Goal: Use online tool/utility: Utilize a website feature to perform a specific function

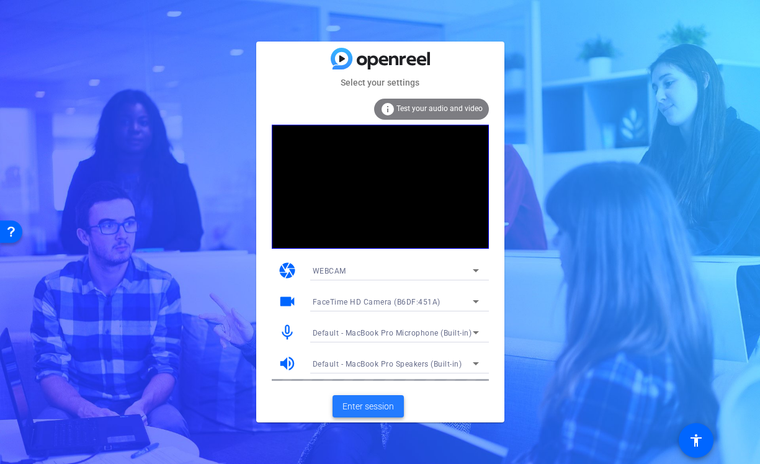
click at [382, 407] on span "Enter session" at bounding box center [369, 406] width 52 height 13
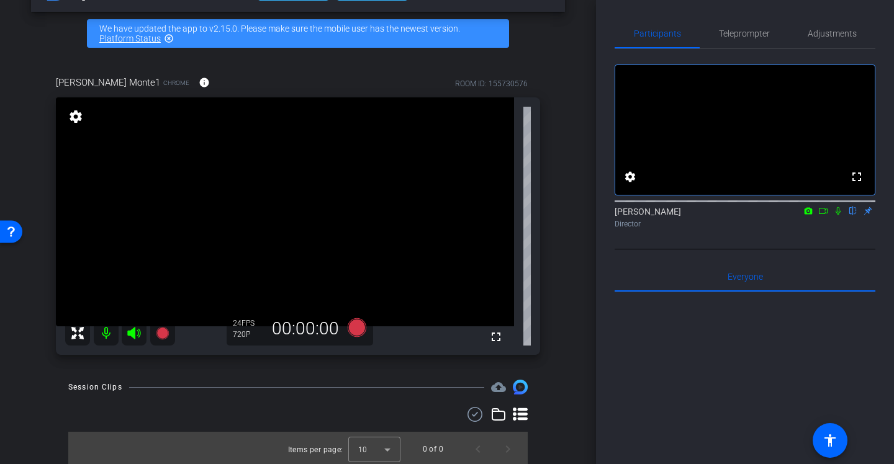
scroll to position [44, 0]
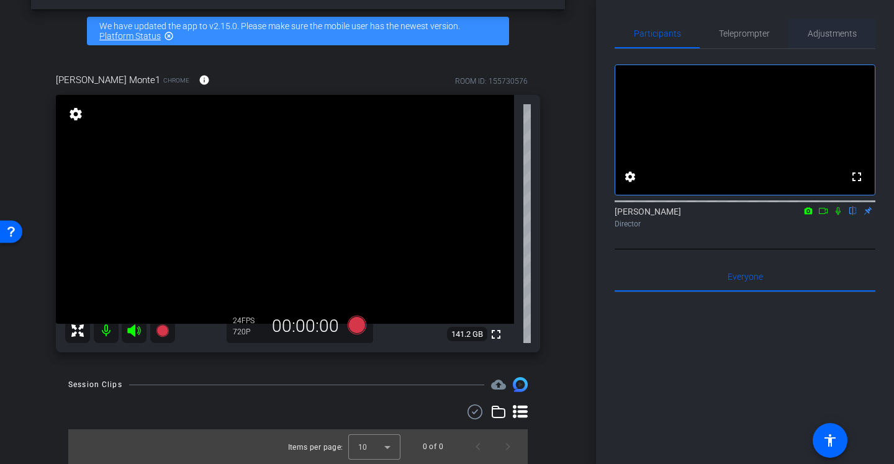
click at [760, 35] on span "Adjustments" at bounding box center [831, 33] width 49 height 9
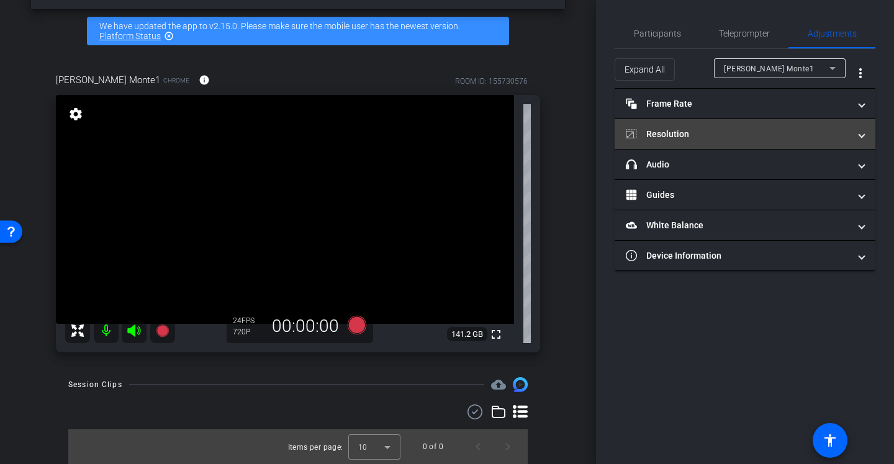
click at [730, 133] on mat-panel-title "Resolution" at bounding box center [737, 134] width 223 height 13
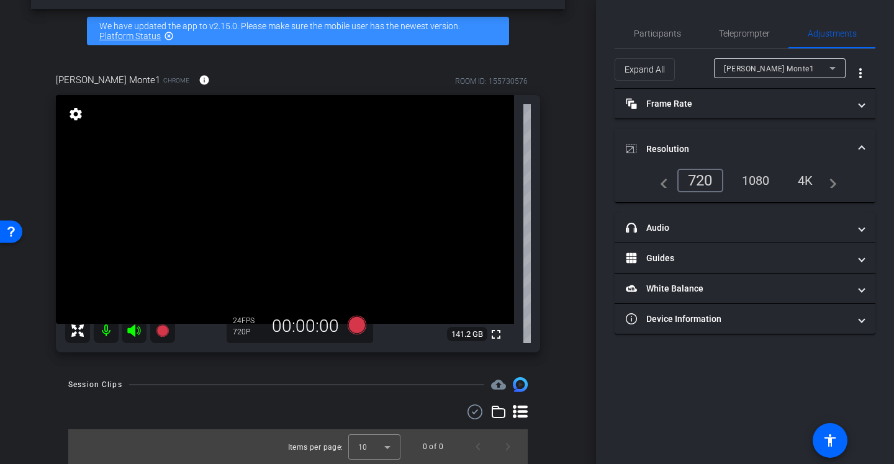
click at [760, 183] on div "1080" at bounding box center [755, 180] width 47 height 21
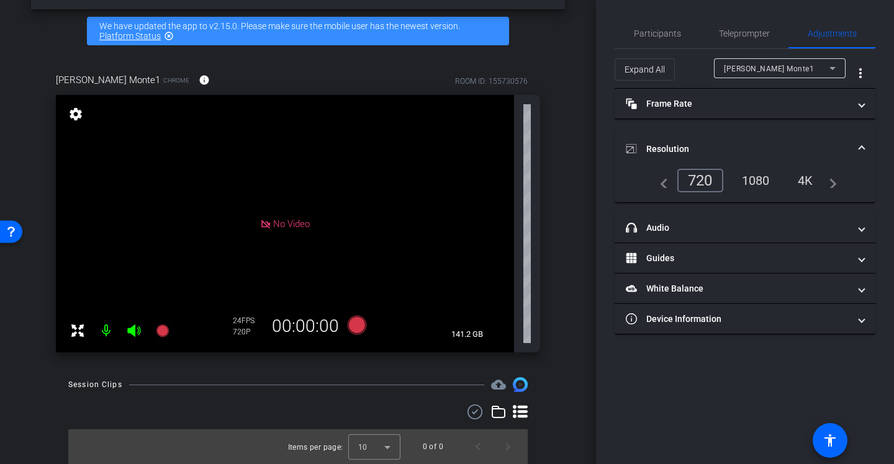
scroll to position [0, 0]
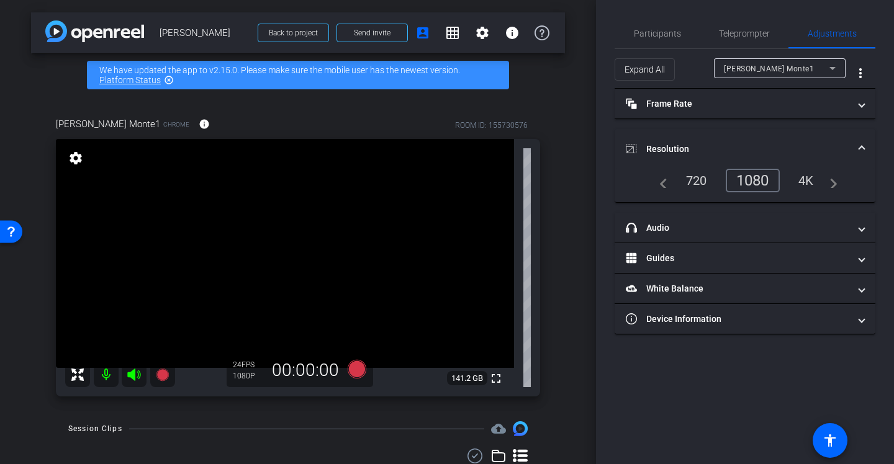
click at [760, 184] on div "4K" at bounding box center [806, 180] width 34 height 21
click at [358, 369] on icon at bounding box center [357, 369] width 19 height 19
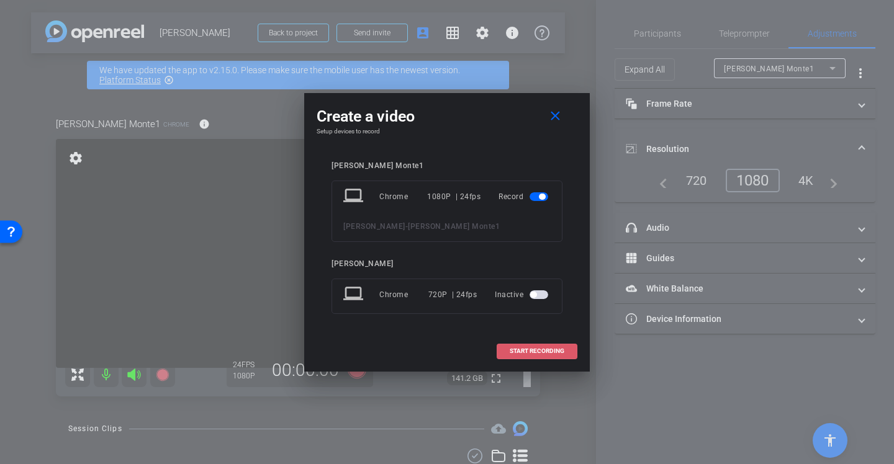
click at [517, 354] on span "START RECORDING" at bounding box center [537, 351] width 55 height 6
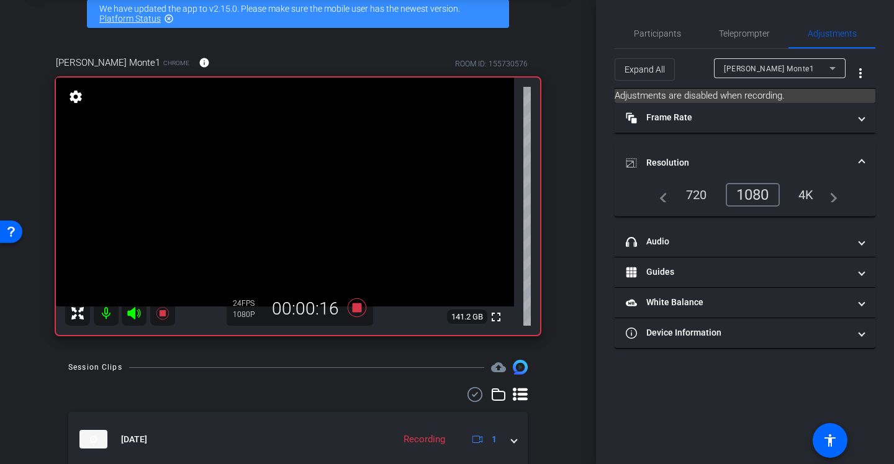
scroll to position [70, 0]
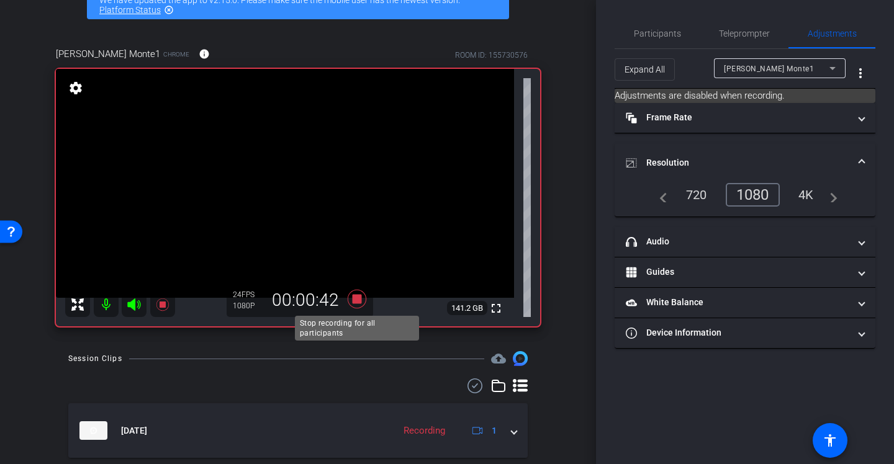
click at [353, 300] on icon at bounding box center [357, 299] width 19 height 19
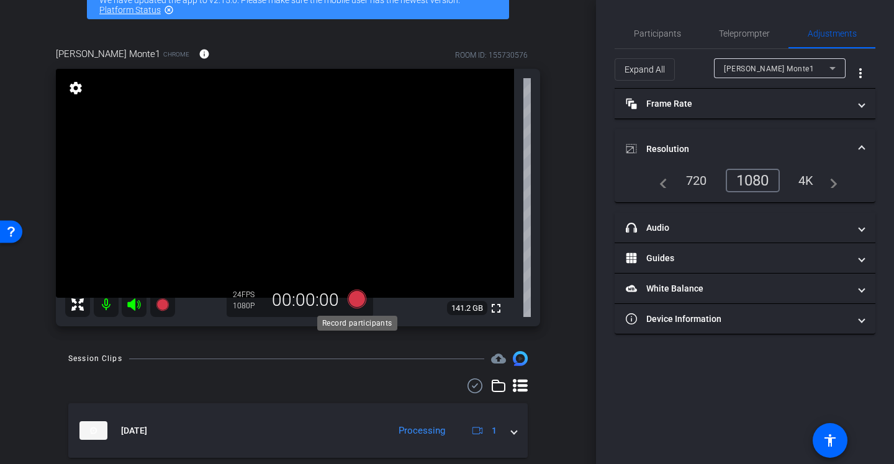
click at [360, 299] on icon at bounding box center [357, 299] width 19 height 19
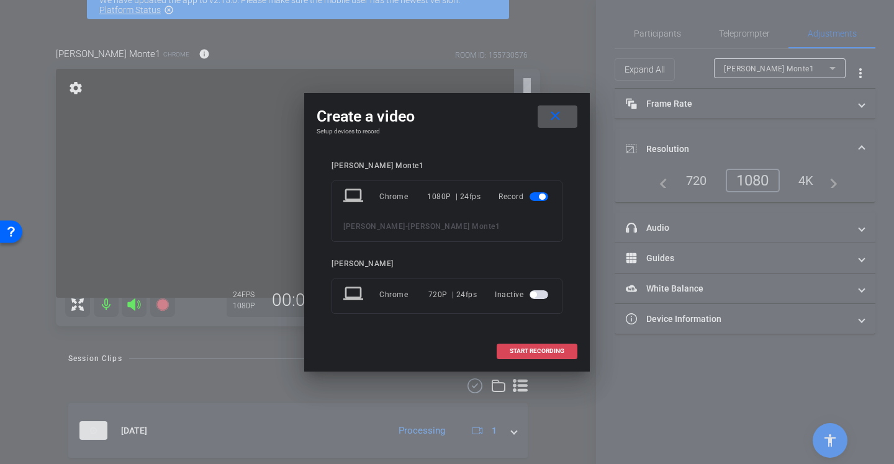
click at [536, 348] on span "START RECORDING" at bounding box center [537, 351] width 55 height 6
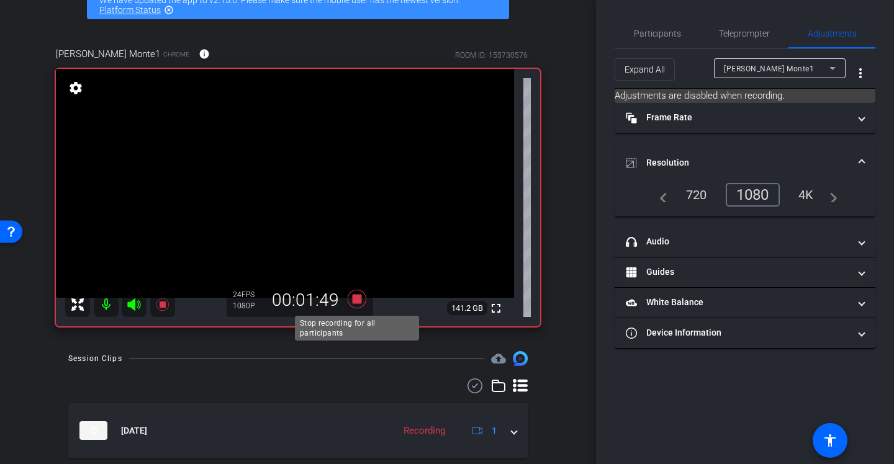
click at [353, 300] on icon at bounding box center [357, 299] width 19 height 19
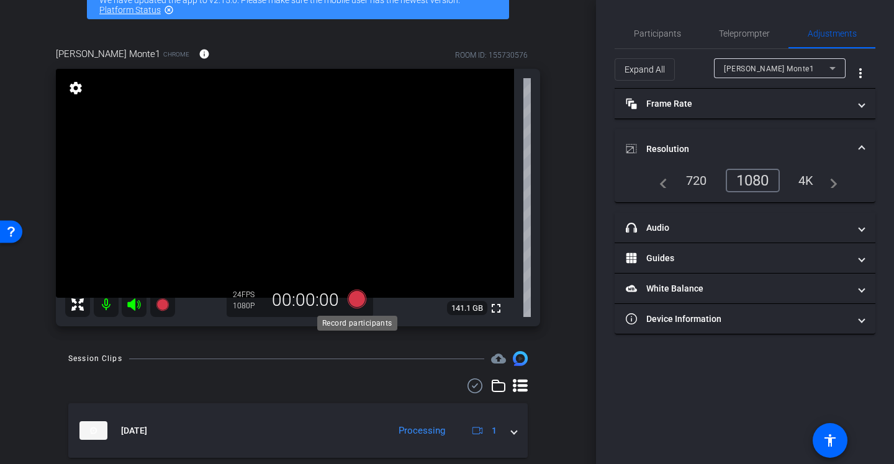
click at [354, 295] on icon at bounding box center [357, 299] width 19 height 19
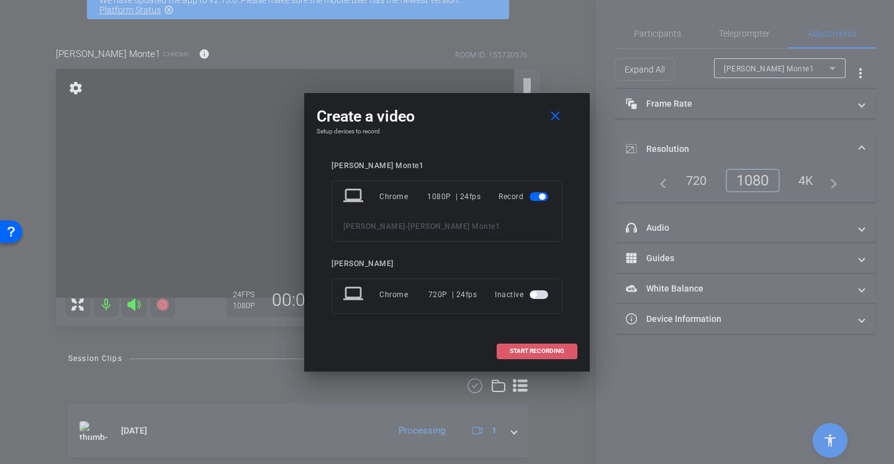
click at [559, 356] on span at bounding box center [536, 351] width 79 height 30
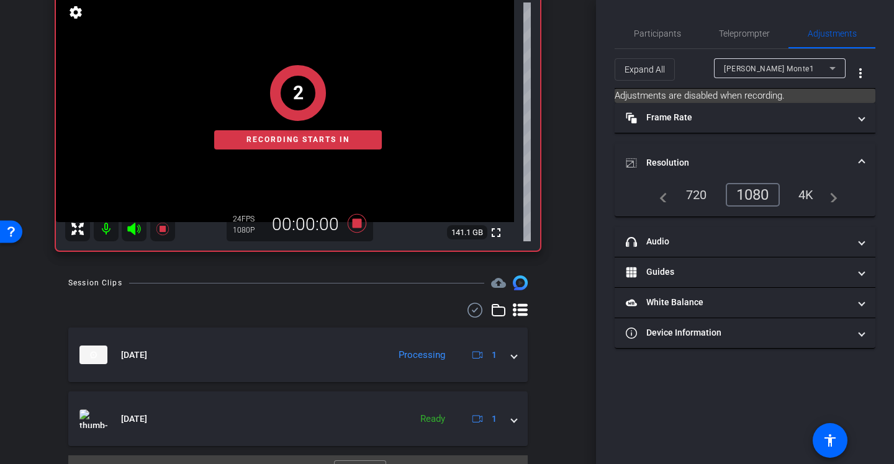
scroll to position [146, 0]
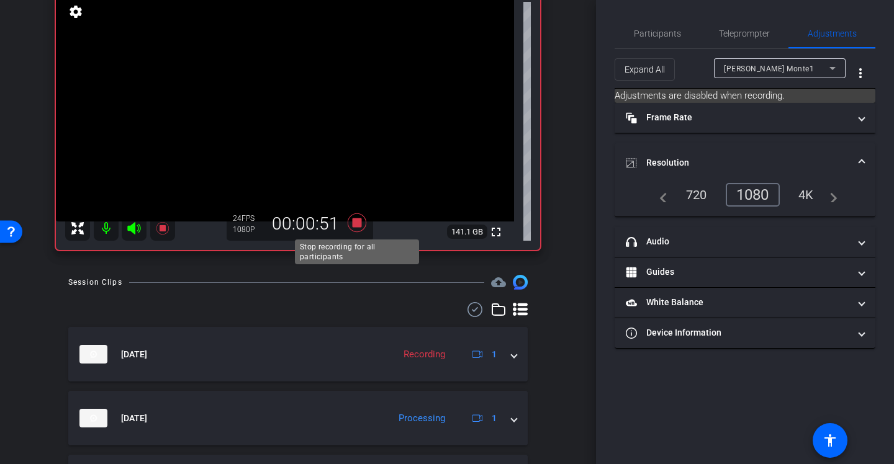
click at [356, 225] on icon at bounding box center [357, 222] width 19 height 19
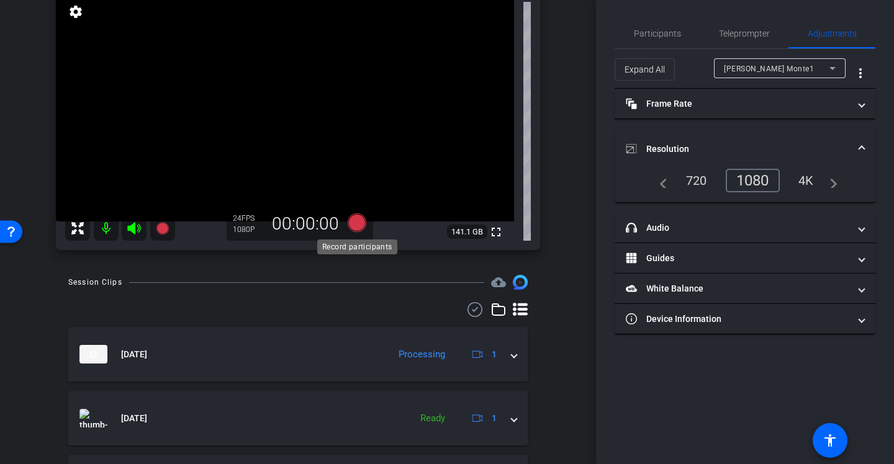
click at [356, 223] on icon at bounding box center [357, 222] width 19 height 19
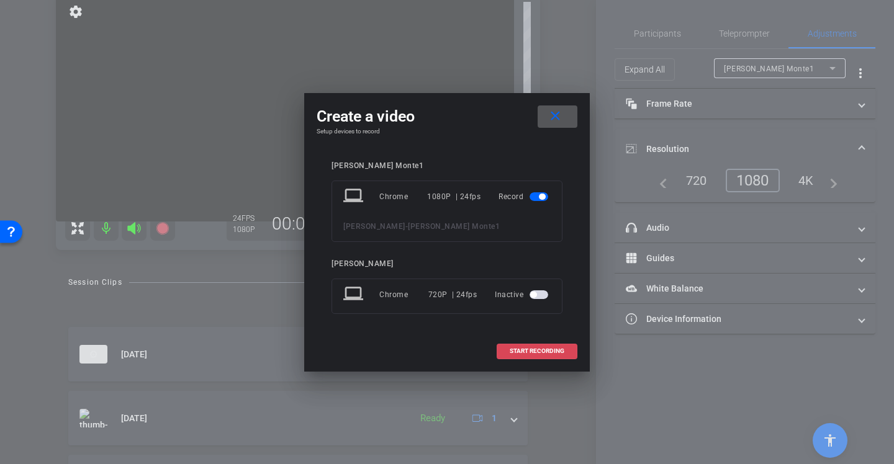
click at [562, 353] on span "START RECORDING" at bounding box center [537, 351] width 55 height 6
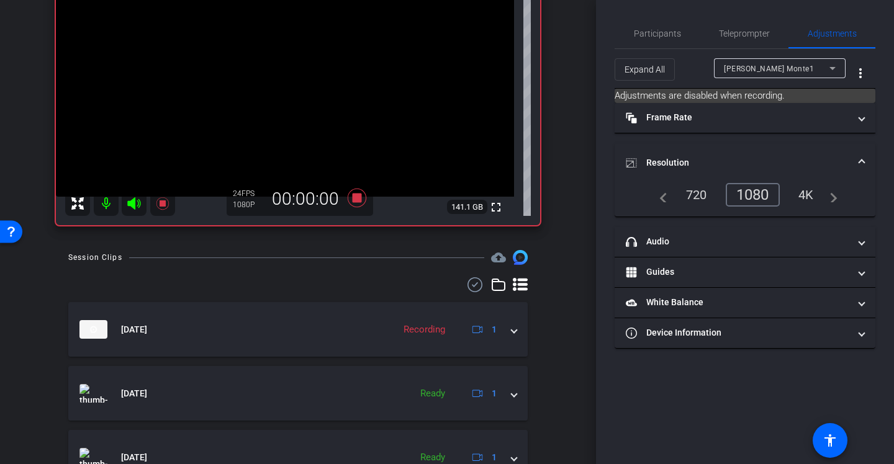
scroll to position [167, 0]
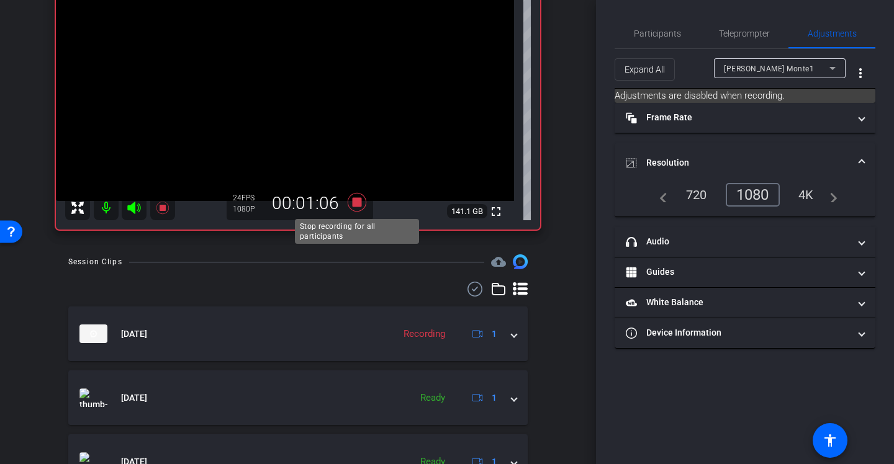
click at [351, 209] on icon at bounding box center [357, 202] width 30 height 22
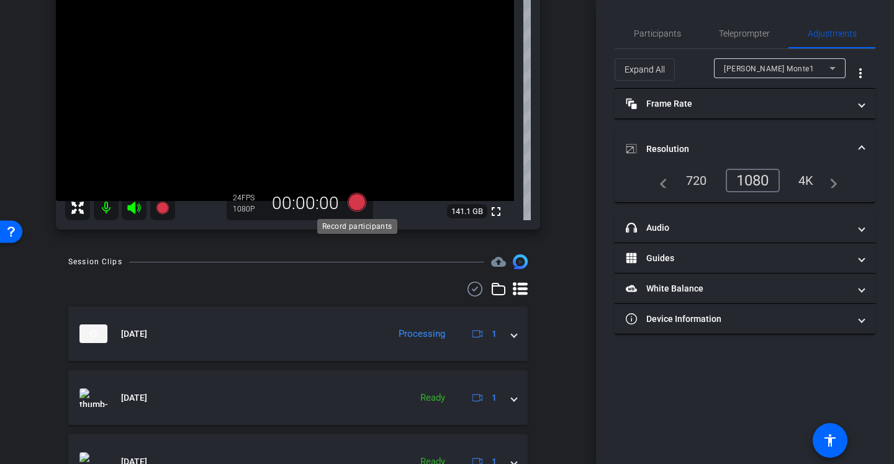
click at [356, 205] on icon at bounding box center [357, 202] width 19 height 19
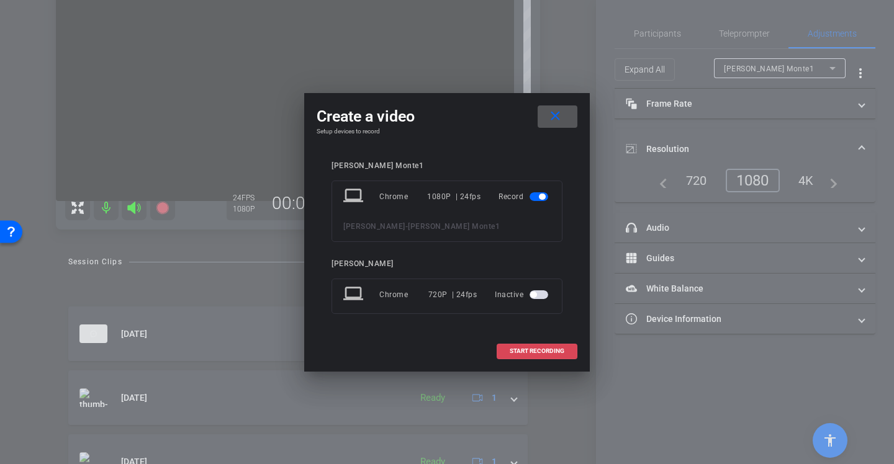
click at [558, 357] on span at bounding box center [536, 351] width 79 height 30
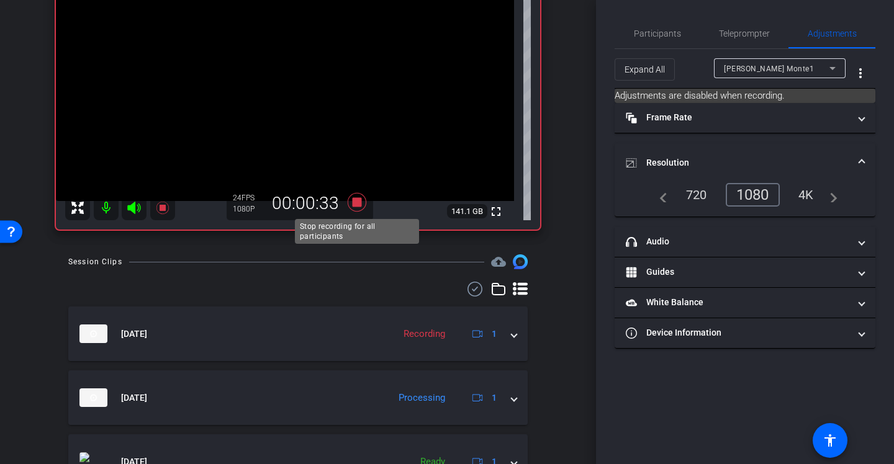
click at [362, 202] on icon at bounding box center [357, 202] width 30 height 22
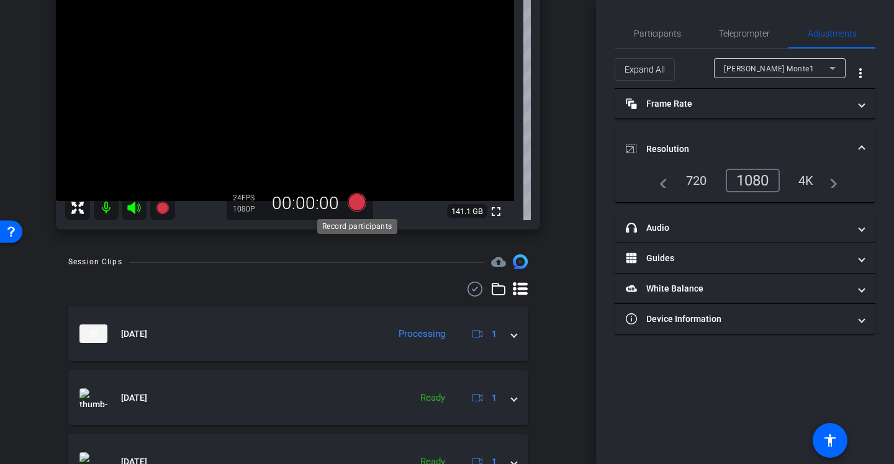
click at [357, 203] on icon at bounding box center [357, 202] width 19 height 19
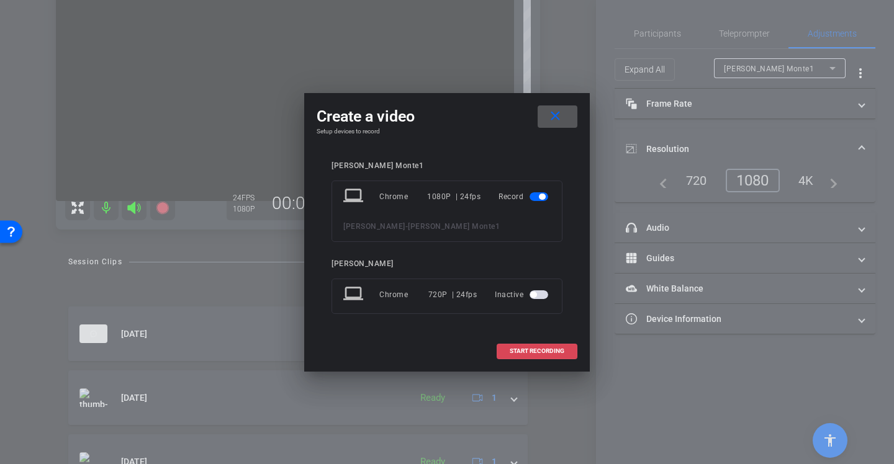
click at [542, 352] on span "START RECORDING" at bounding box center [537, 351] width 55 height 6
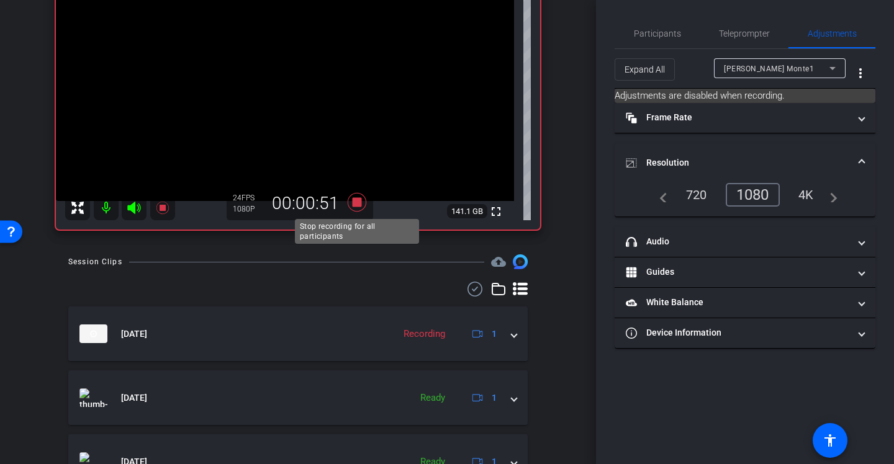
click at [354, 197] on icon at bounding box center [357, 202] width 30 height 22
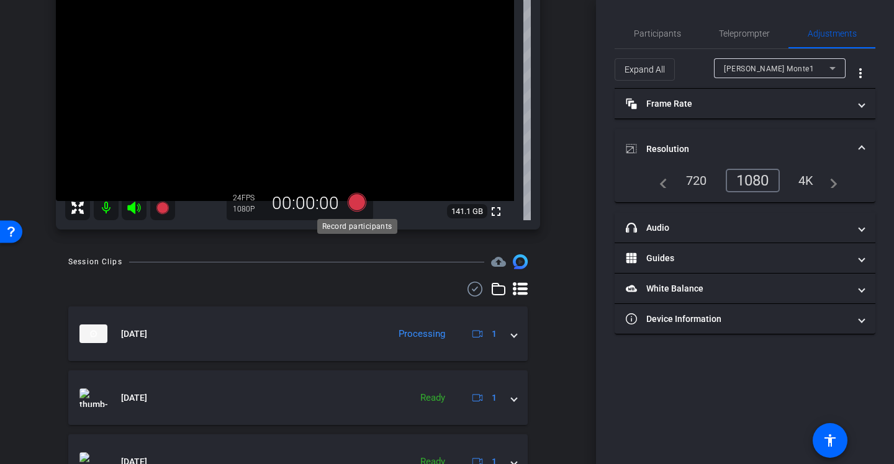
click at [358, 202] on icon at bounding box center [357, 202] width 19 height 19
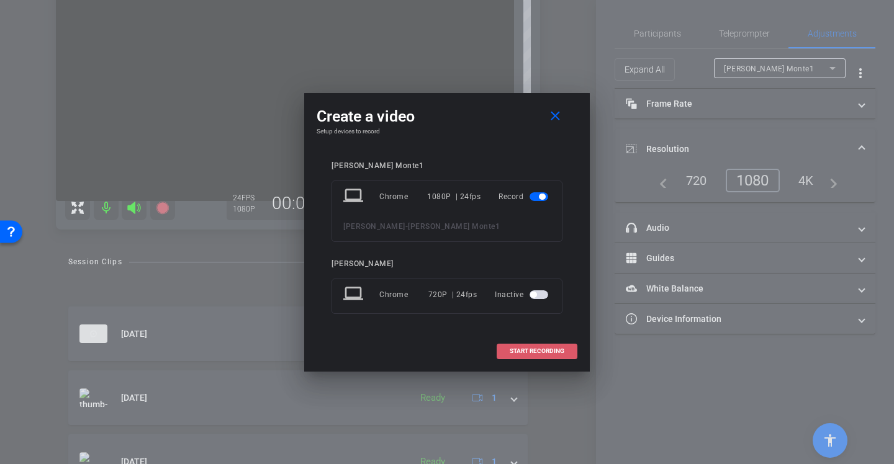
click at [517, 347] on span at bounding box center [536, 351] width 79 height 30
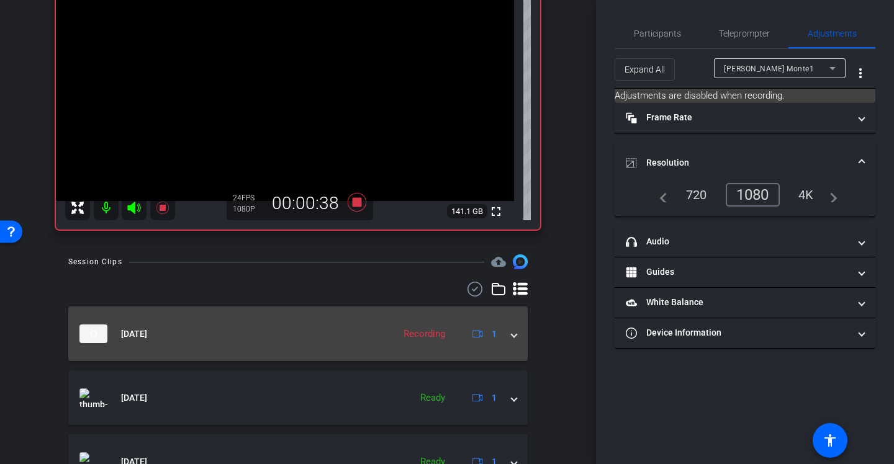
scroll to position [104, 0]
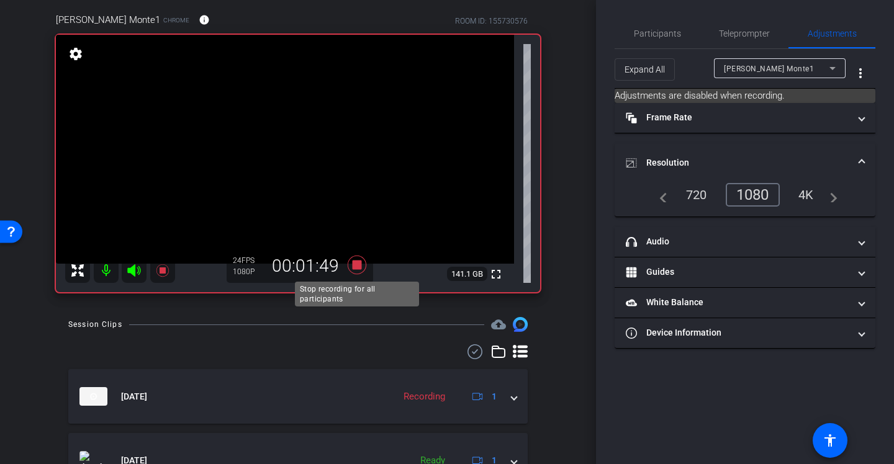
click at [354, 267] on icon at bounding box center [357, 265] width 19 height 19
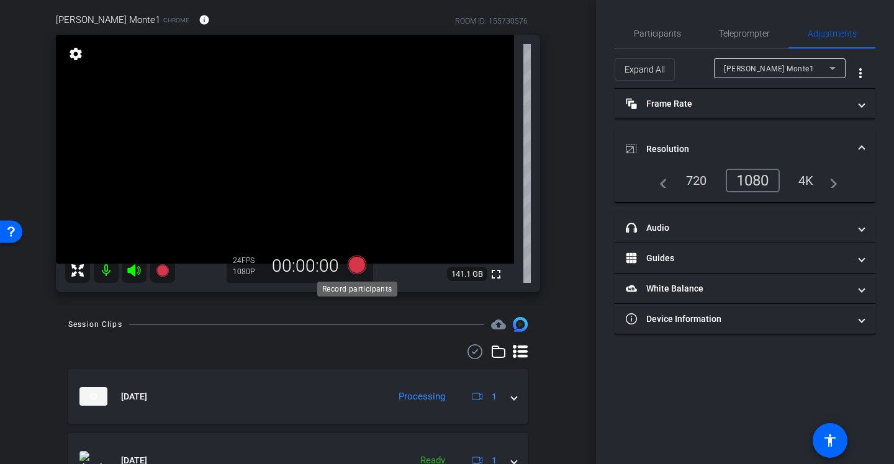
click at [359, 265] on icon at bounding box center [357, 265] width 19 height 19
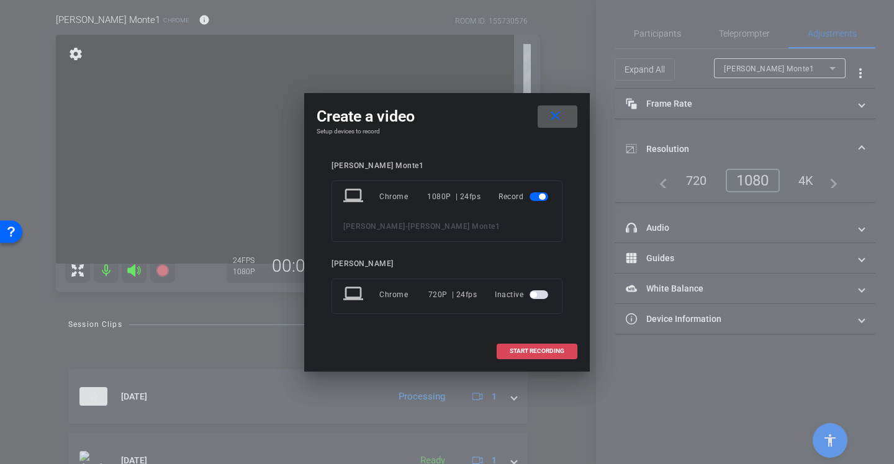
click at [540, 344] on span at bounding box center [536, 351] width 79 height 30
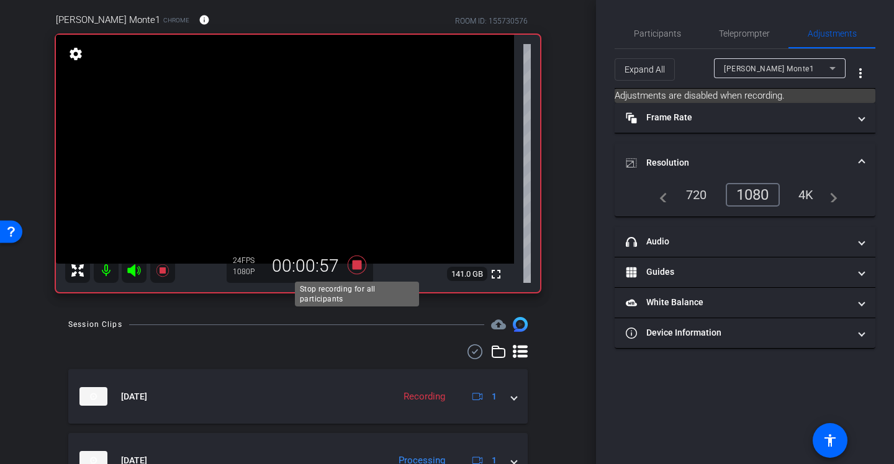
click at [358, 266] on icon at bounding box center [357, 265] width 19 height 19
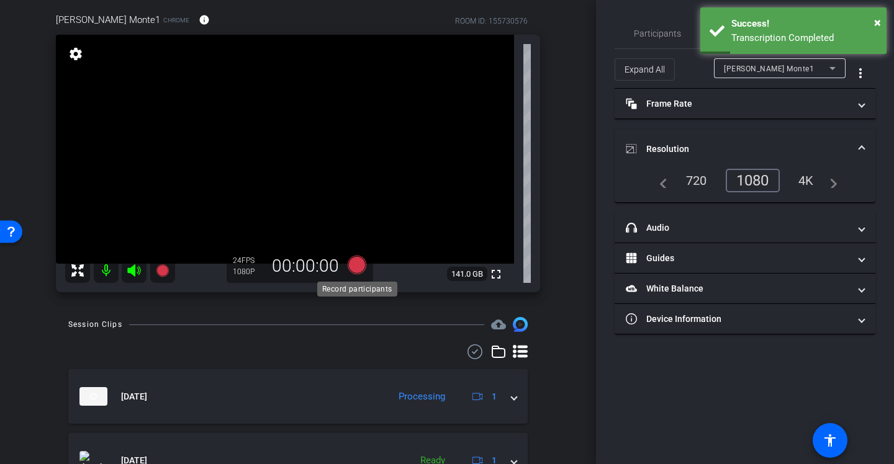
click at [358, 266] on icon at bounding box center [357, 265] width 19 height 19
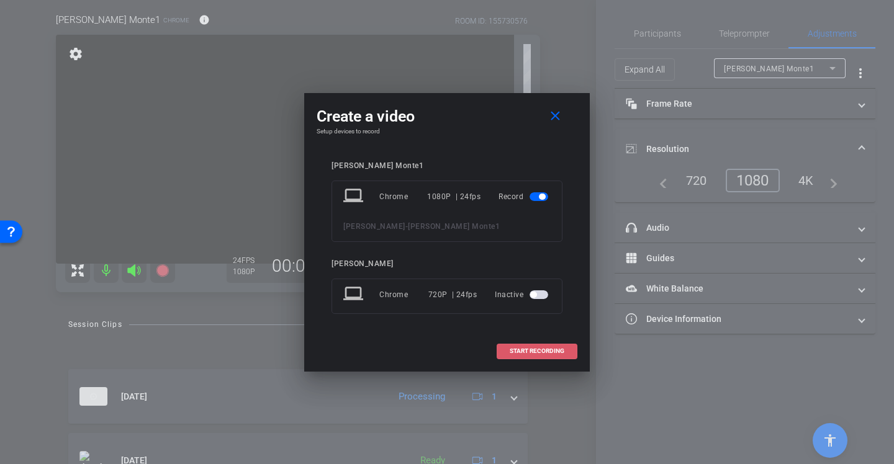
click at [519, 346] on span at bounding box center [536, 351] width 79 height 30
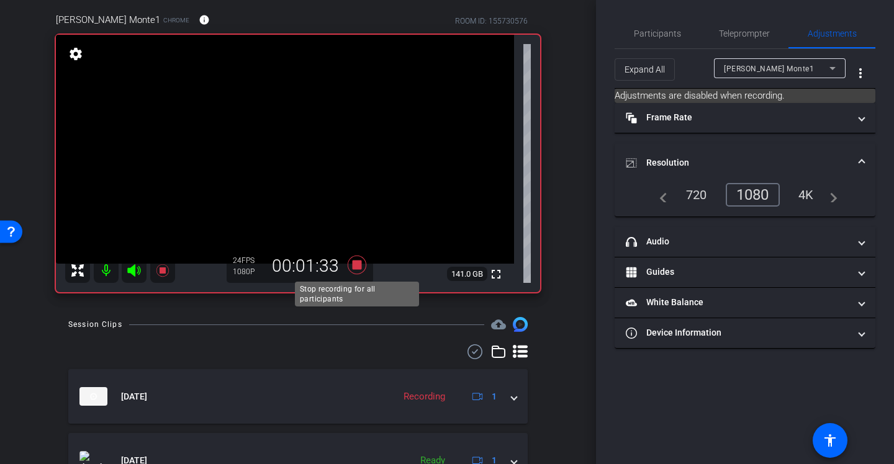
click at [360, 268] on icon at bounding box center [357, 265] width 19 height 19
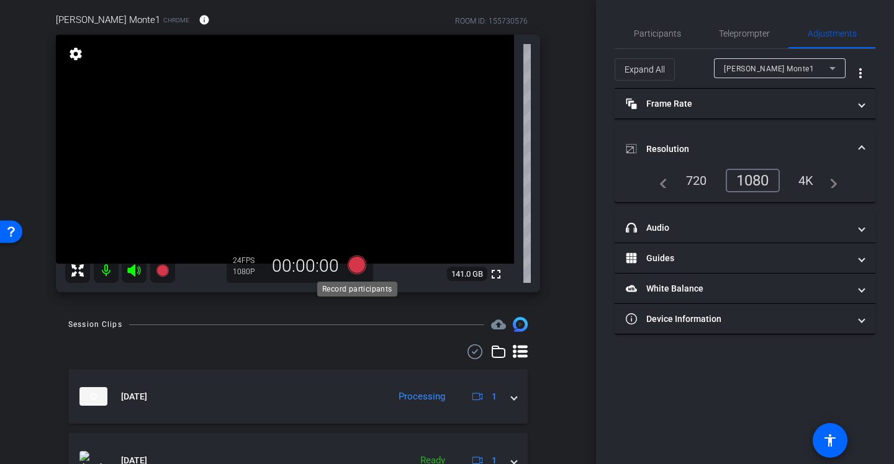
click at [359, 267] on icon at bounding box center [357, 265] width 19 height 19
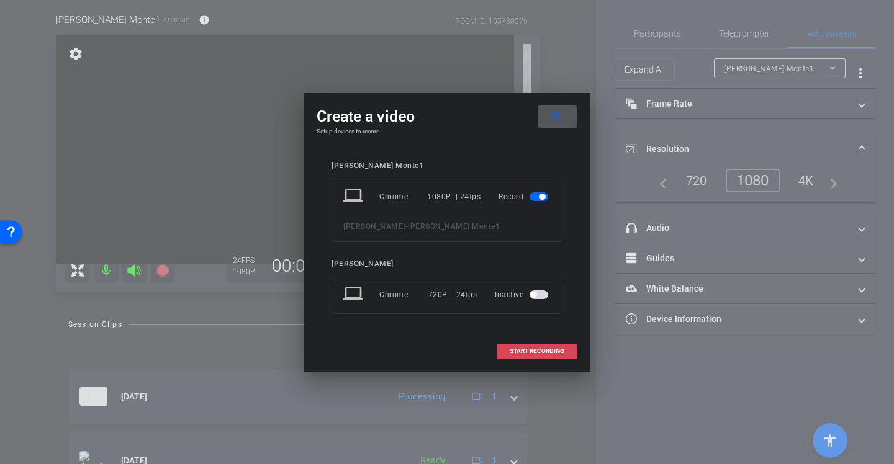
click at [559, 353] on span "START RECORDING" at bounding box center [537, 351] width 55 height 6
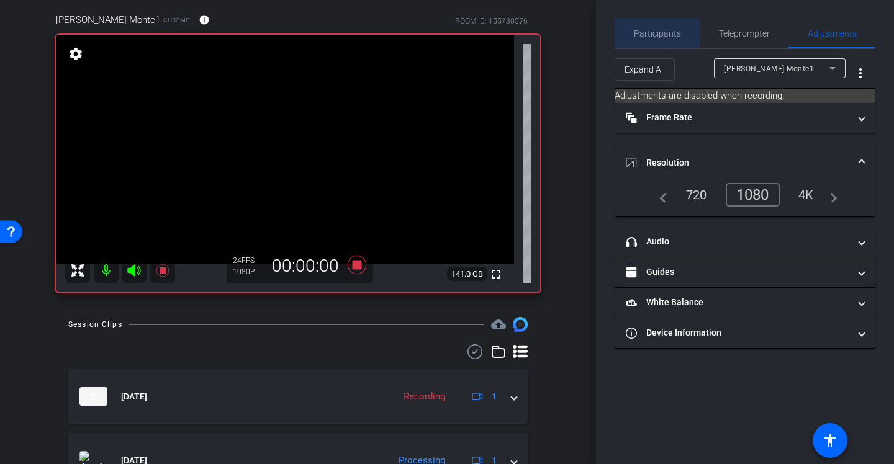
click at [663, 34] on span "Participants" at bounding box center [657, 33] width 47 height 9
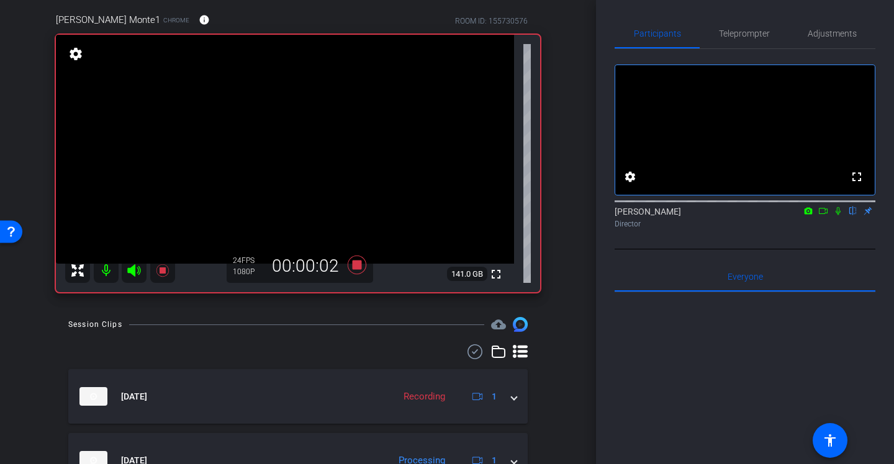
click at [760, 215] on icon at bounding box center [838, 211] width 10 height 9
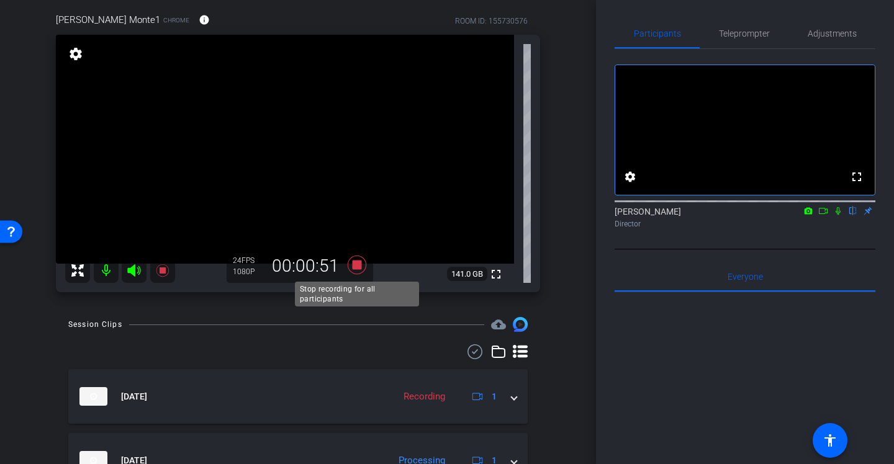
click at [361, 261] on icon at bounding box center [357, 265] width 19 height 19
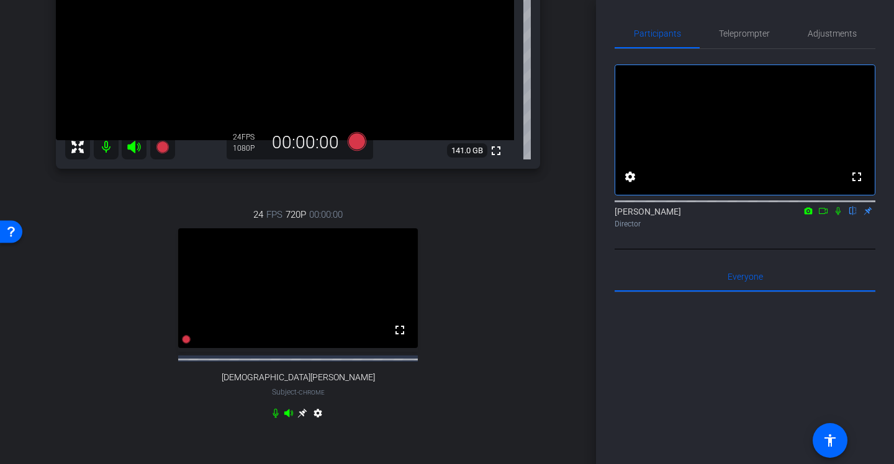
scroll to position [143, 0]
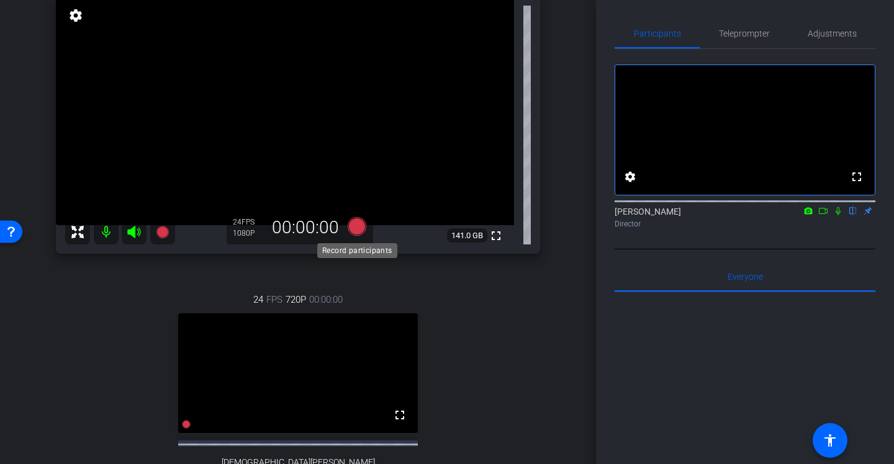
click at [356, 230] on icon at bounding box center [357, 226] width 19 height 19
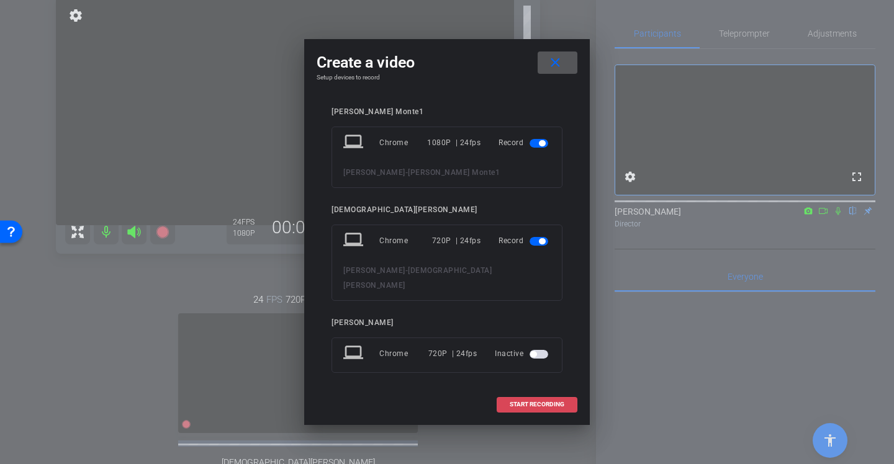
click at [534, 402] on span "START RECORDING" at bounding box center [537, 405] width 55 height 6
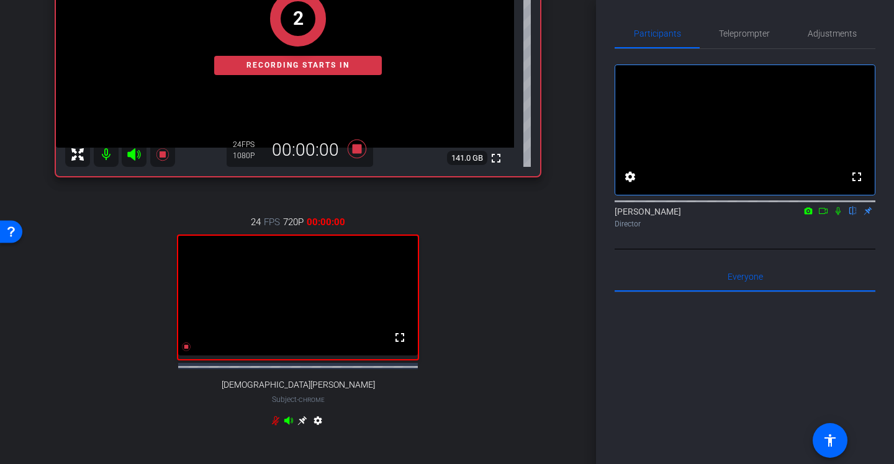
scroll to position [291, 0]
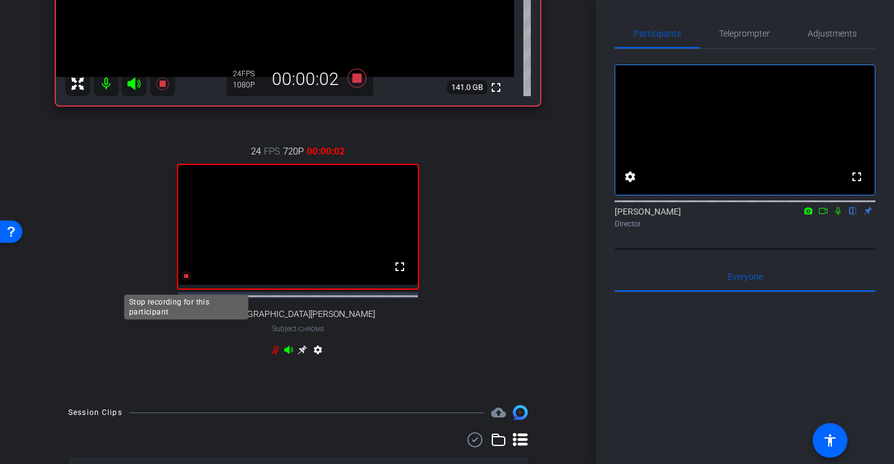
click at [187, 281] on icon at bounding box center [186, 276] width 9 height 9
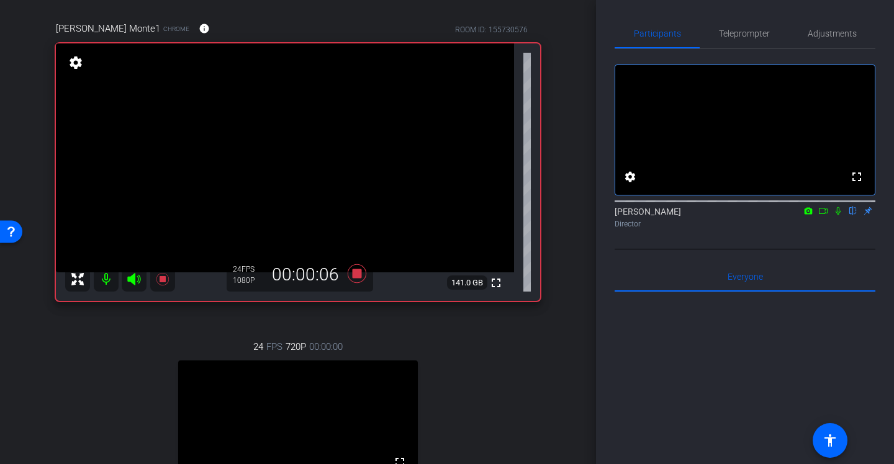
scroll to position [95, 0]
click at [358, 273] on icon at bounding box center [357, 274] width 19 height 19
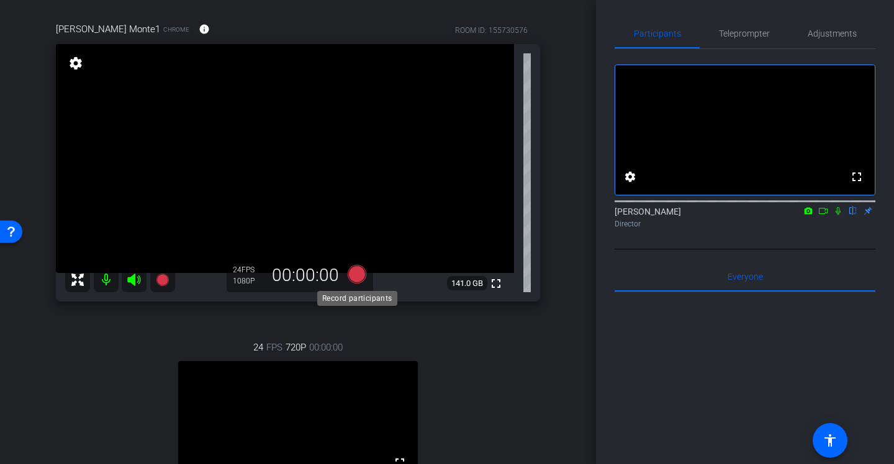
click at [357, 276] on icon at bounding box center [357, 274] width 19 height 19
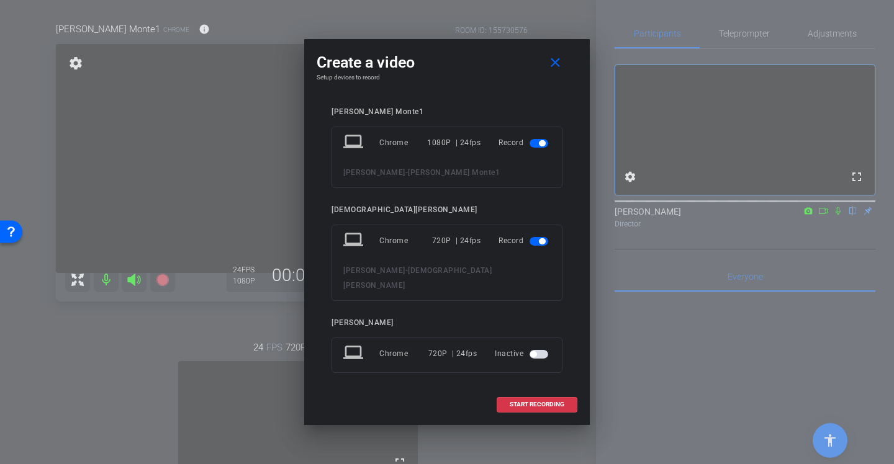
click at [536, 246] on span "button" at bounding box center [538, 241] width 19 height 9
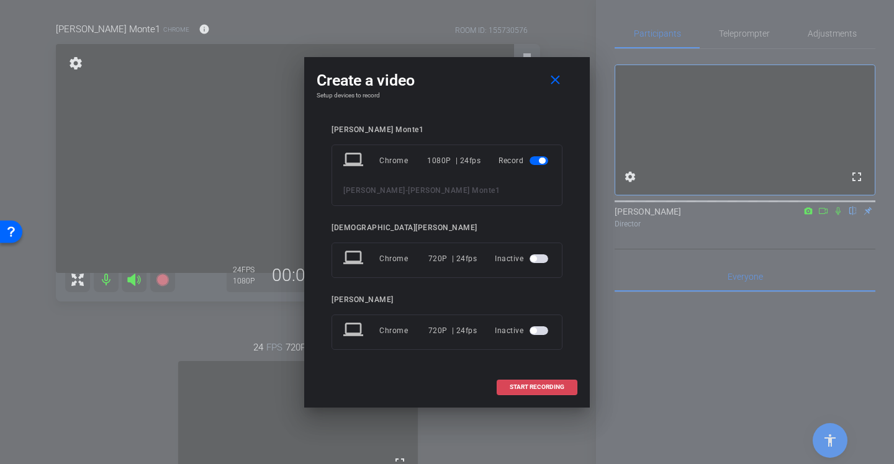
click at [530, 385] on span "START RECORDING" at bounding box center [537, 387] width 55 height 6
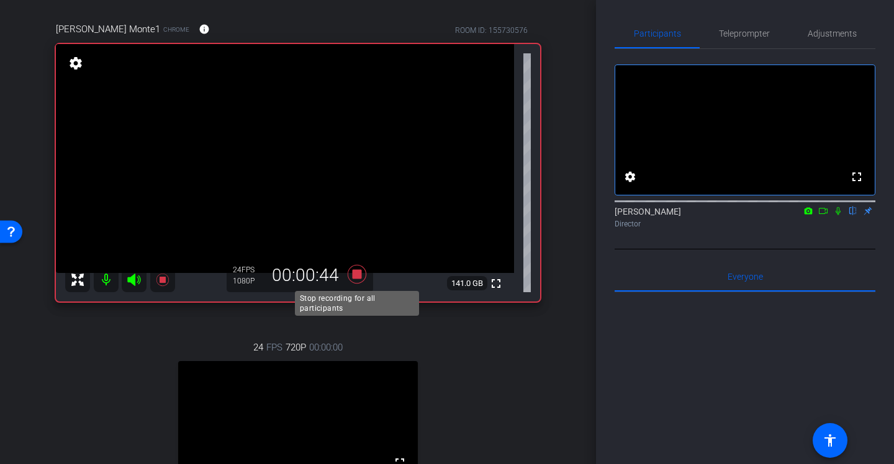
click at [353, 274] on icon at bounding box center [357, 274] width 19 height 19
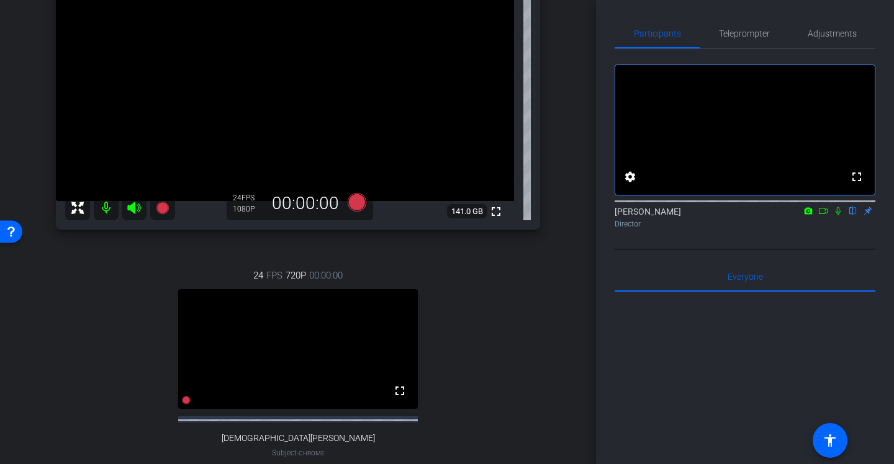
scroll to position [166, 0]
click at [356, 202] on icon at bounding box center [357, 203] width 19 height 19
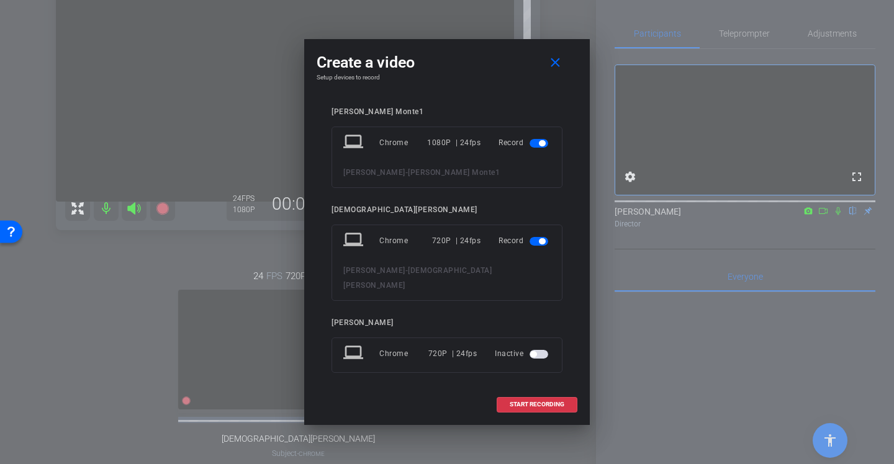
click at [533, 246] on span "button" at bounding box center [538, 241] width 19 height 9
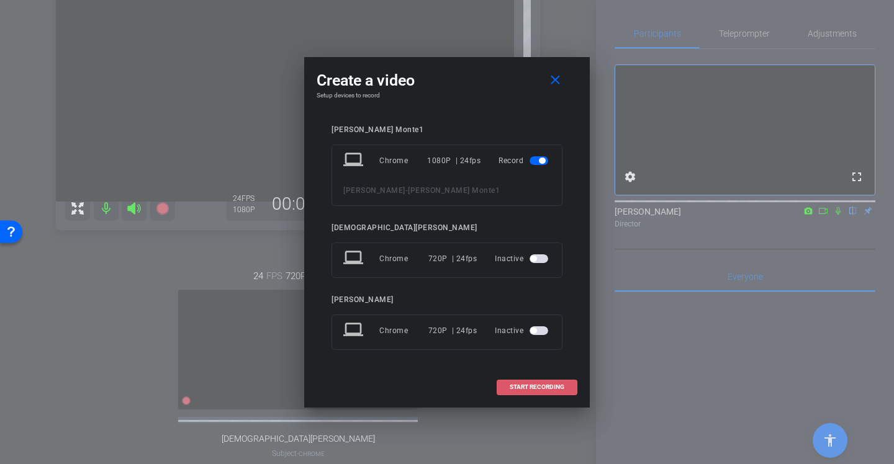
click at [564, 384] on span at bounding box center [536, 387] width 79 height 30
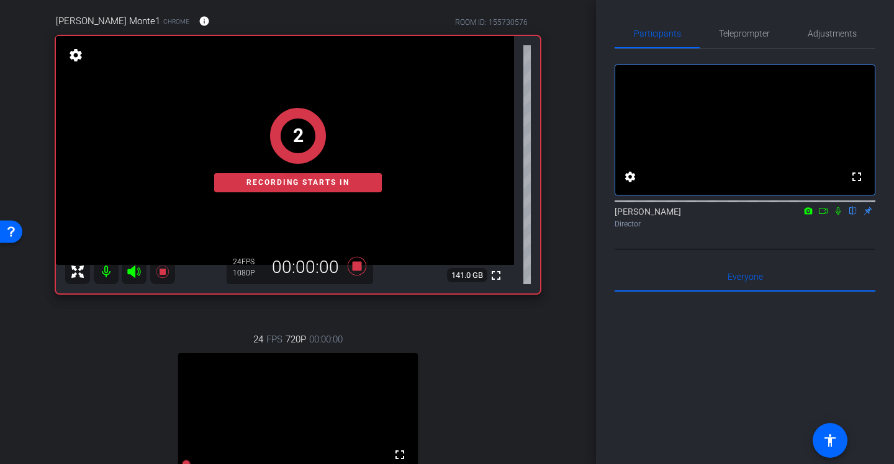
scroll to position [102, 0]
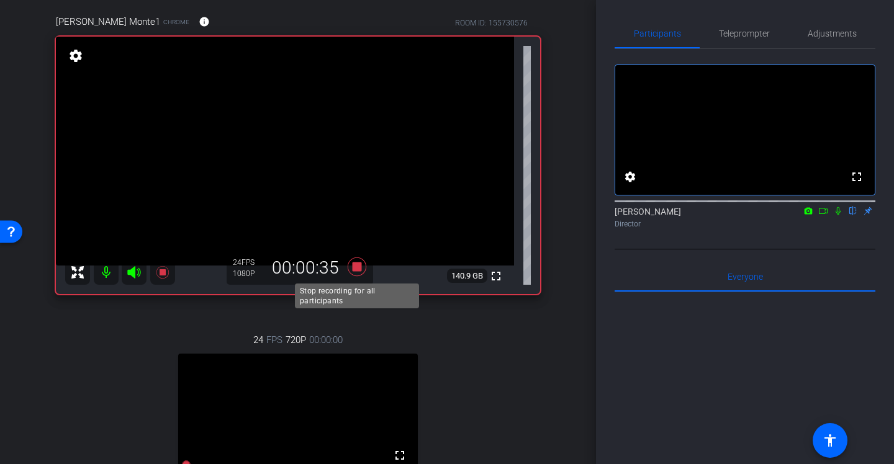
click at [357, 272] on icon at bounding box center [357, 267] width 30 height 22
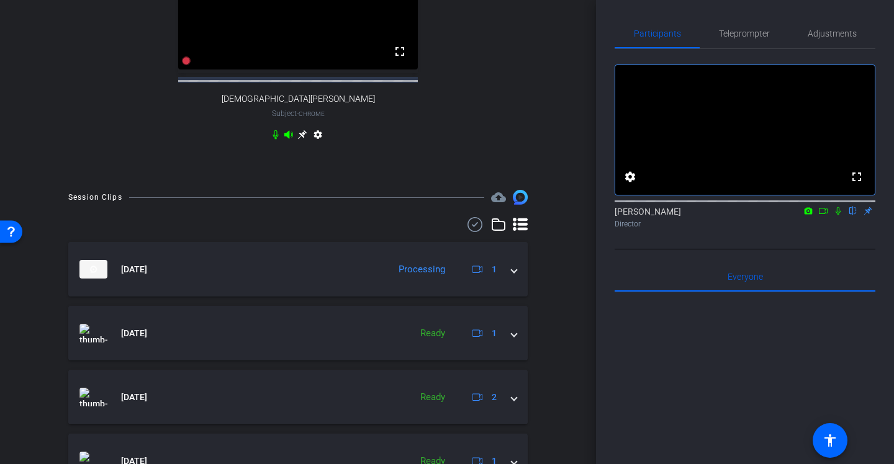
scroll to position [560, 0]
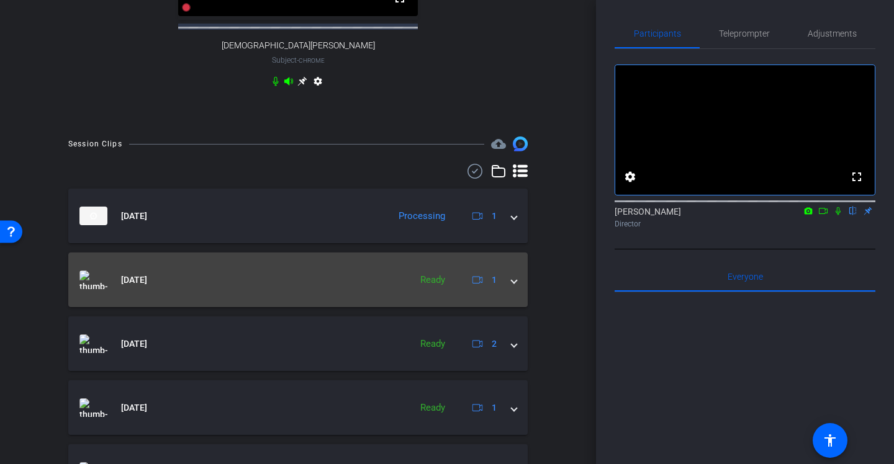
click at [511, 287] on span at bounding box center [513, 280] width 5 height 13
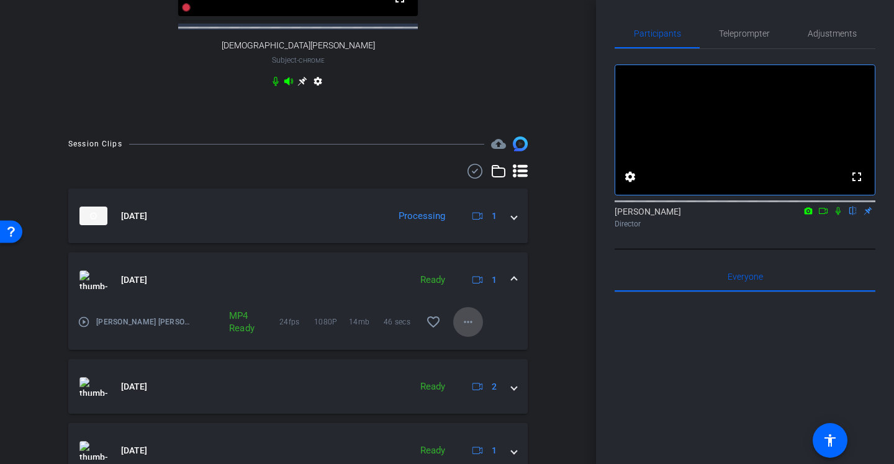
click at [467, 329] on mat-icon "more_horiz" at bounding box center [467, 322] width 15 height 15
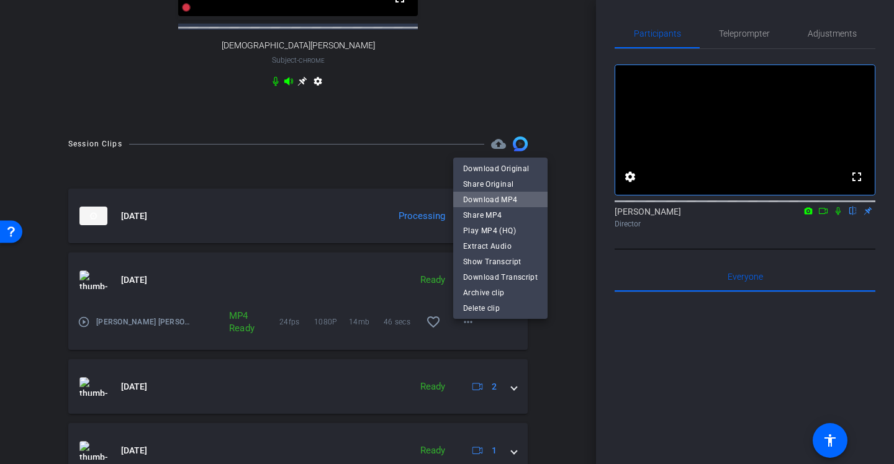
click at [505, 195] on span "Download MP4" at bounding box center [500, 199] width 74 height 15
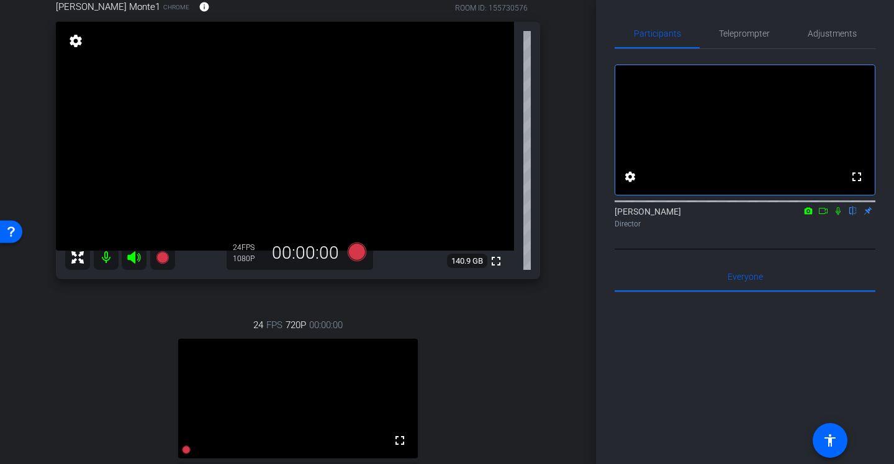
scroll to position [103, 0]
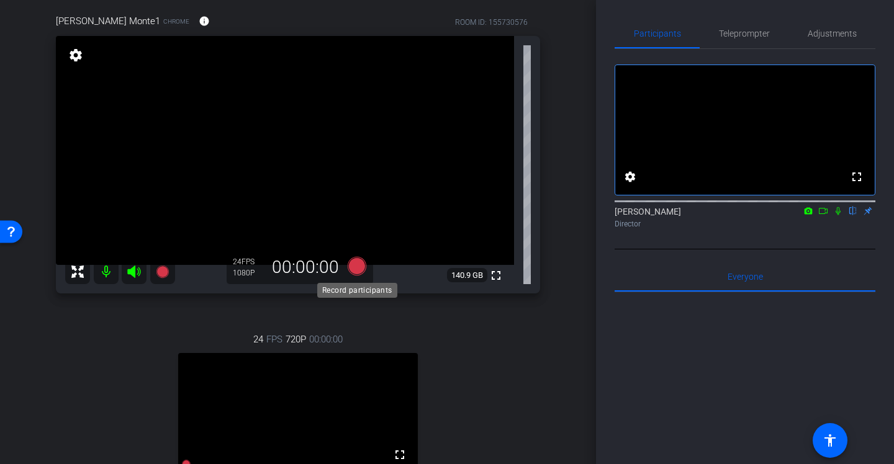
click at [355, 267] on icon at bounding box center [357, 266] width 19 height 19
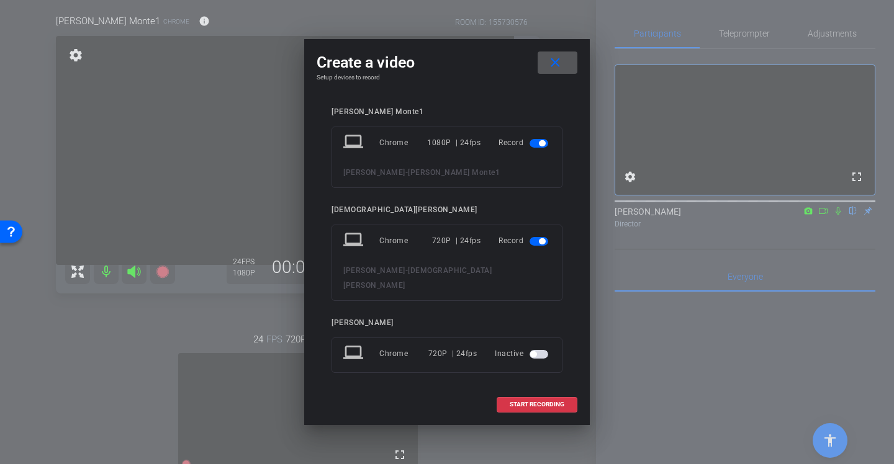
click at [536, 246] on span "button" at bounding box center [538, 241] width 19 height 9
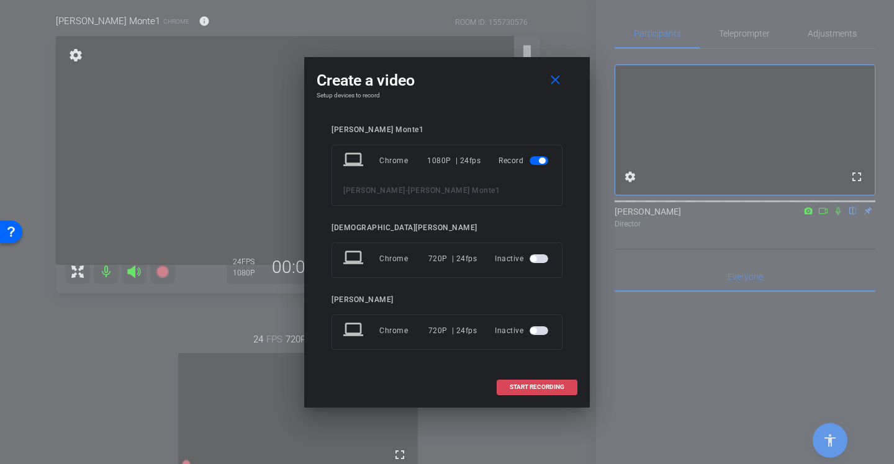
click at [538, 387] on span "START RECORDING" at bounding box center [537, 387] width 55 height 6
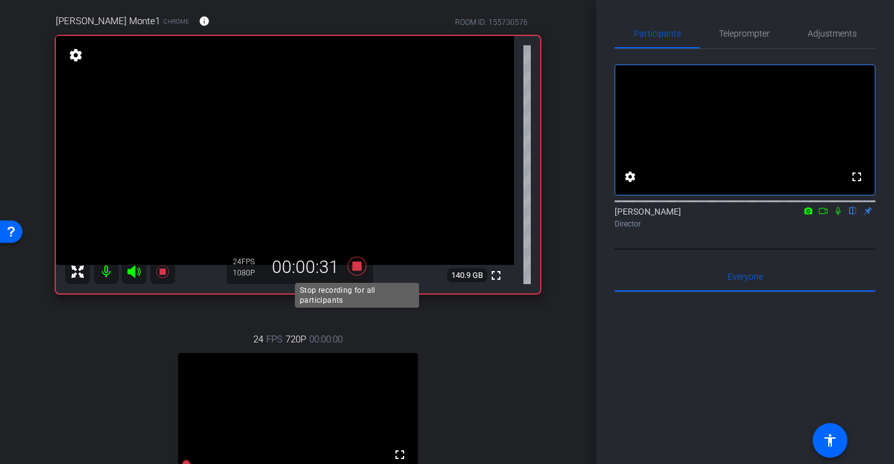
click at [356, 263] on icon at bounding box center [357, 266] width 19 height 19
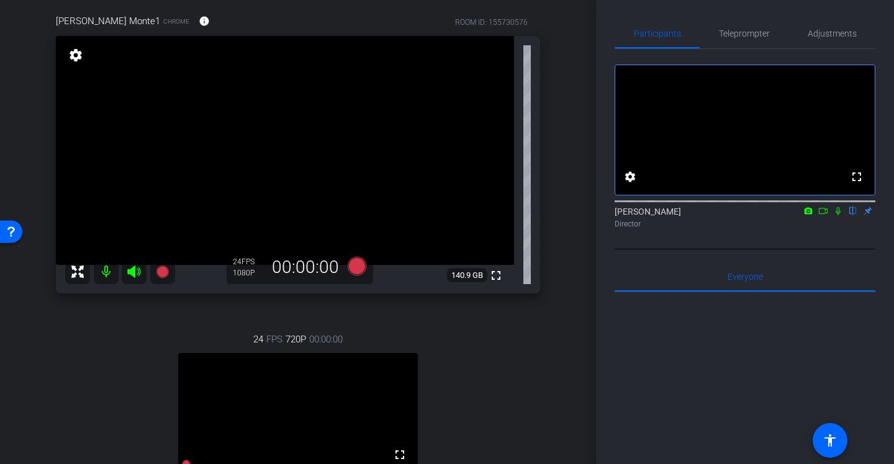
click at [470, 333] on div "24 FPS 720P 00:00:00 fullscreen [PERSON_NAME] Subject - Chrome settings" at bounding box center [298, 440] width 484 height 256
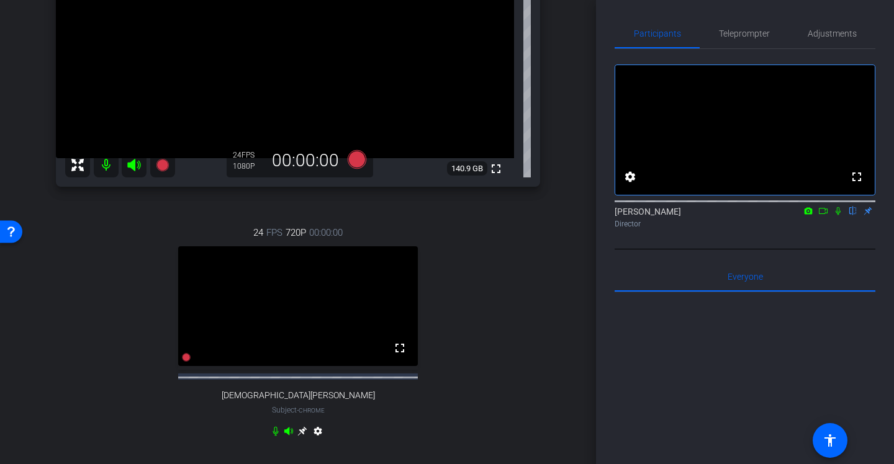
scroll to position [117, 0]
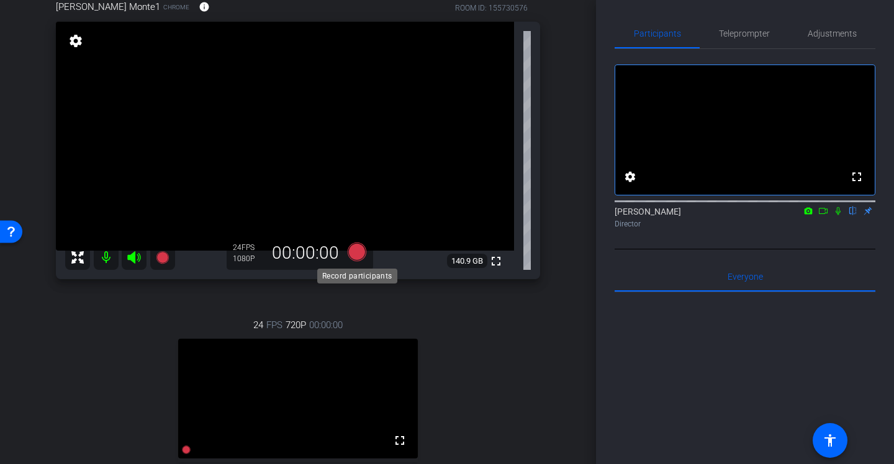
click at [357, 254] on icon at bounding box center [357, 252] width 19 height 19
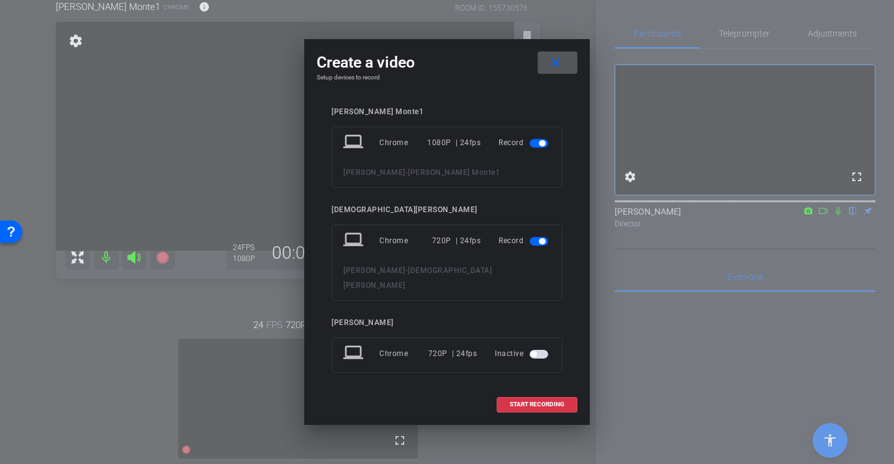
click at [537, 243] on span "button" at bounding box center [538, 241] width 19 height 9
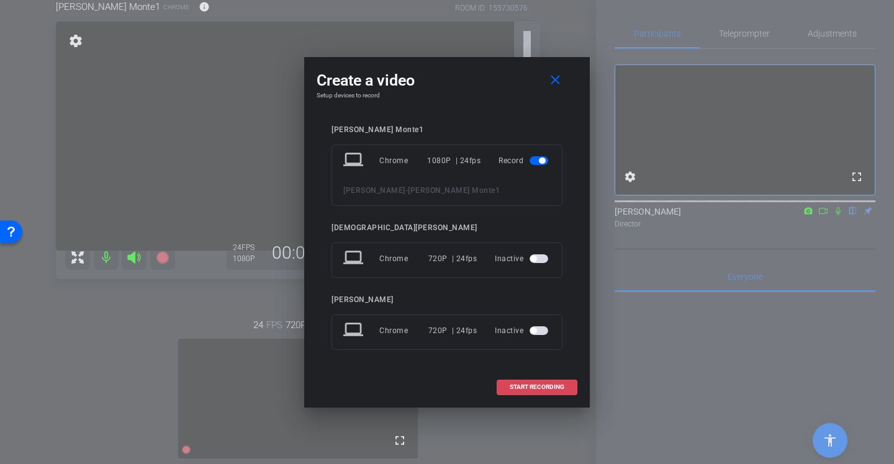
click at [536, 386] on span "START RECORDING" at bounding box center [537, 387] width 55 height 6
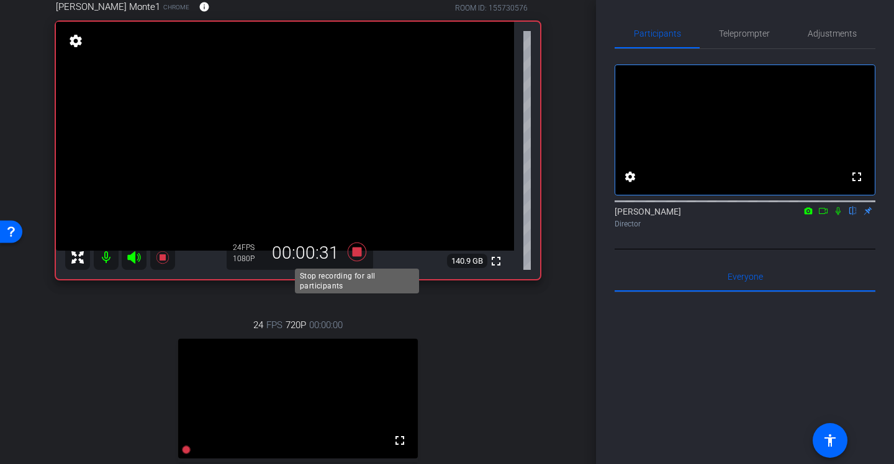
click at [359, 251] on icon at bounding box center [357, 252] width 19 height 19
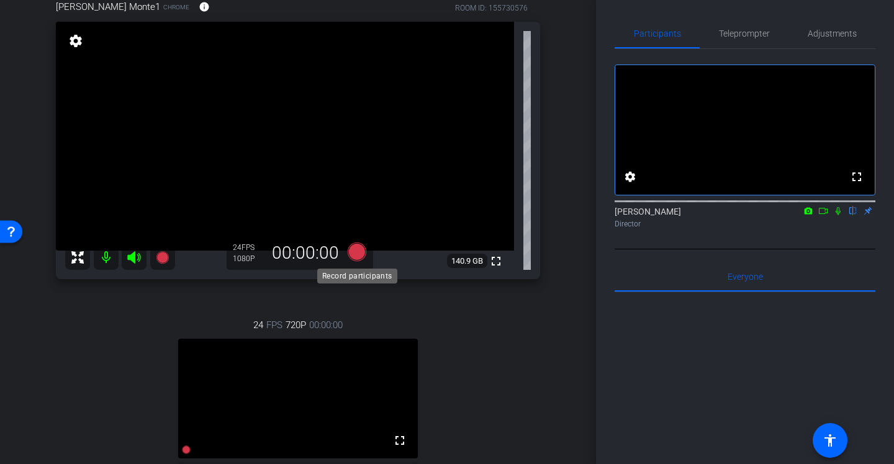
click at [356, 249] on icon at bounding box center [357, 252] width 19 height 19
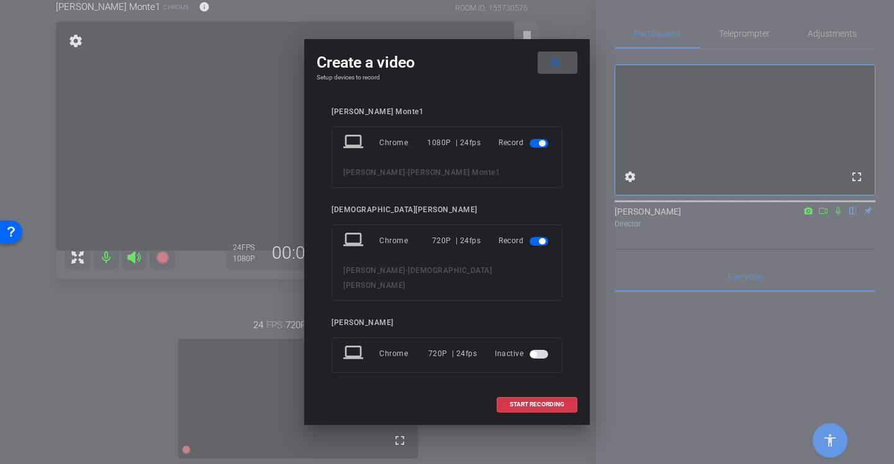
click at [531, 244] on span "button" at bounding box center [538, 241] width 19 height 9
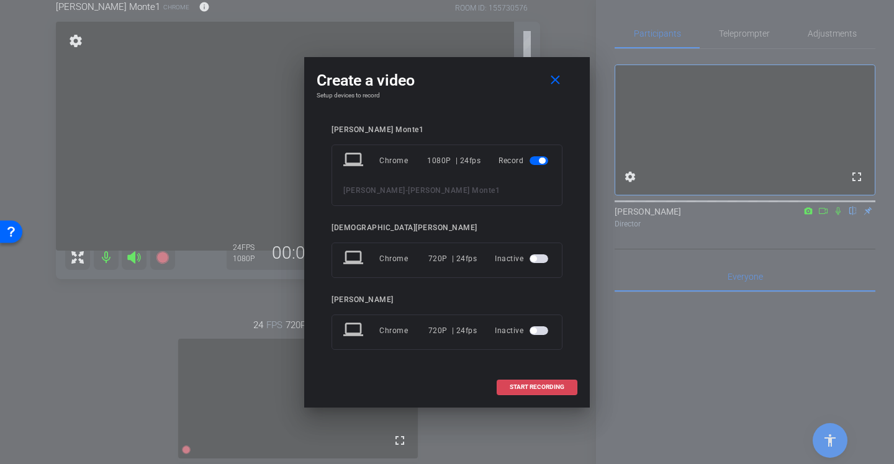
click at [528, 389] on span "START RECORDING" at bounding box center [537, 387] width 55 height 6
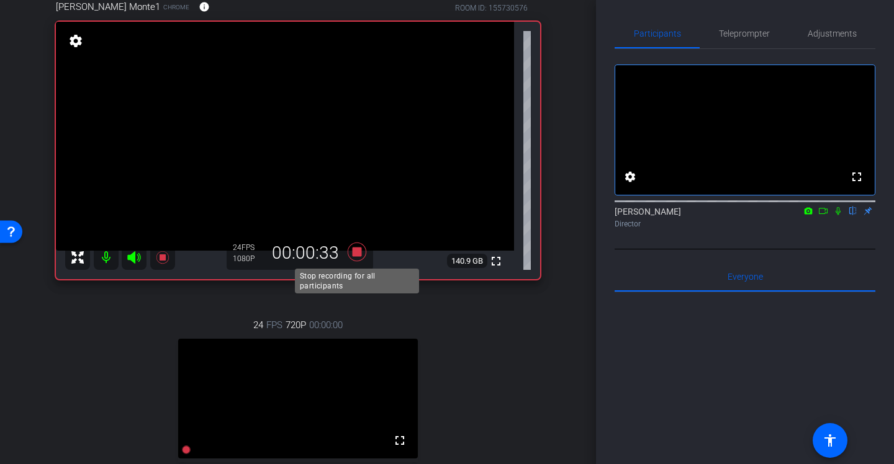
click at [361, 253] on icon at bounding box center [357, 252] width 19 height 19
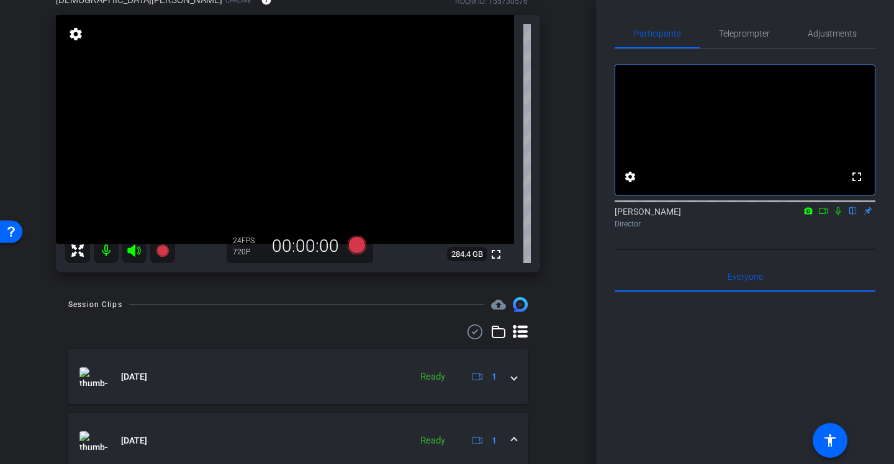
scroll to position [74, 0]
